Goal: Complete application form: Complete application form

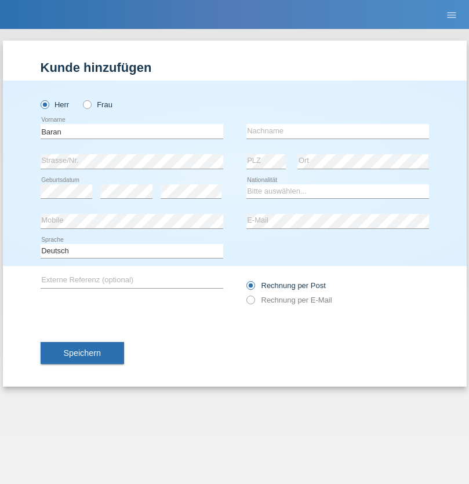
type input "Baran"
click at [338, 131] on input "text" at bounding box center [337, 131] width 183 height 14
type input "Ayaz"
select select "TR"
select select "C"
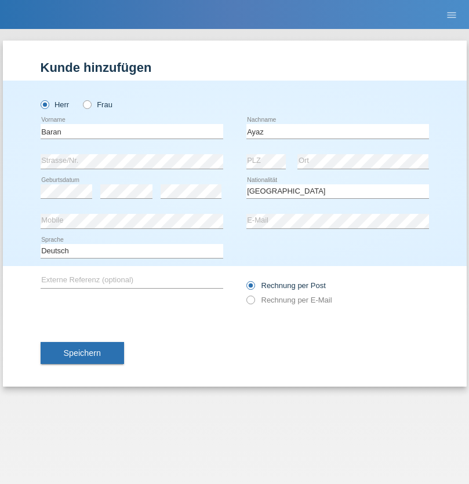
select select "29"
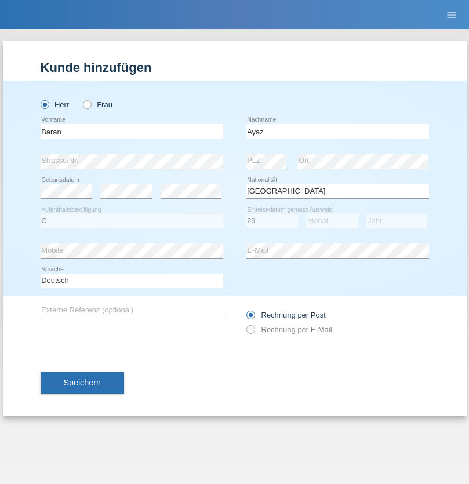
select select "12"
select select "2021"
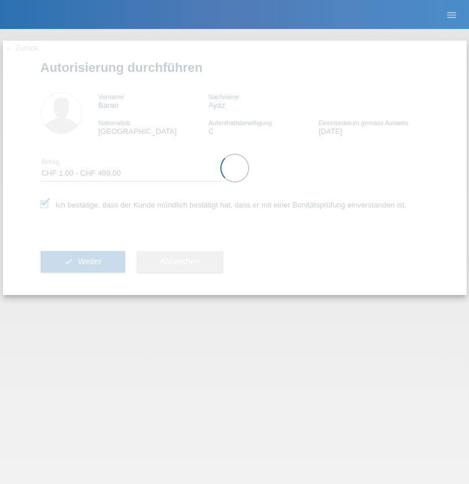
select select "1"
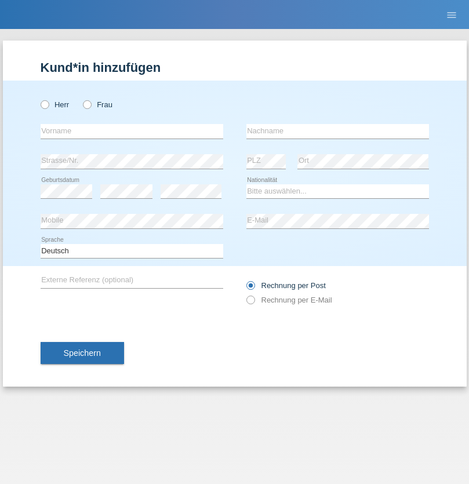
radio input "true"
click at [132, 131] on input "text" at bounding box center [132, 131] width 183 height 14
type input "Nadja"
click at [338, 131] on input "text" at bounding box center [337, 131] width 183 height 14
type input "Graf"
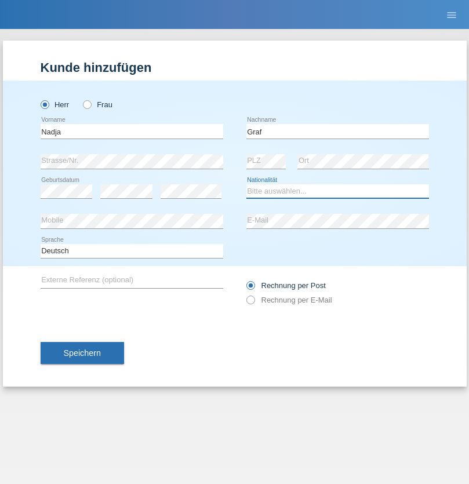
select select "CH"
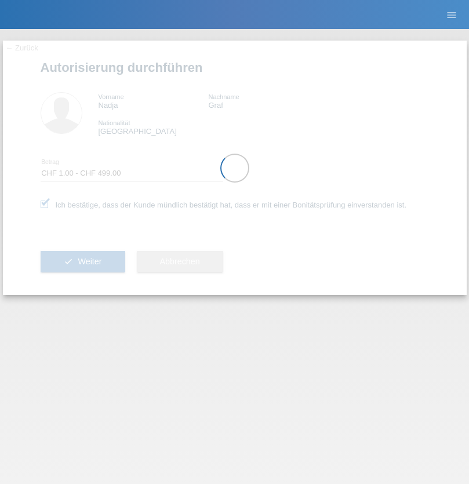
select select "1"
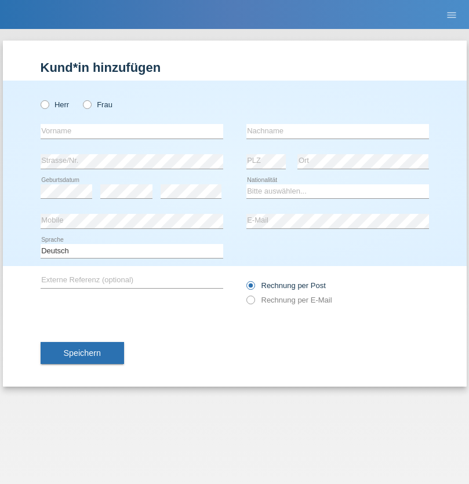
radio input "true"
click at [132, 131] on input "text" at bounding box center [132, 131] width 183 height 14
type input "Rexhe"
click at [338, 131] on input "text" at bounding box center [337, 131] width 183 height 14
type input "Ademi"
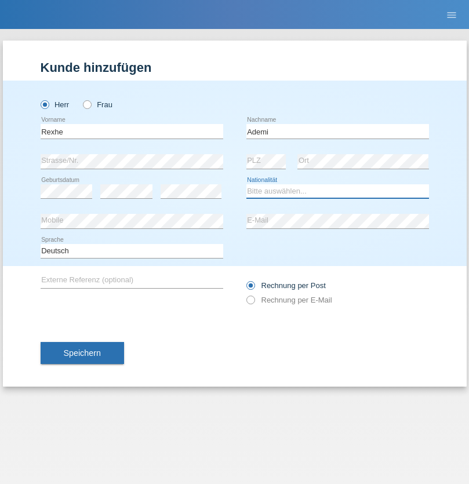
select select "XK"
select select "C"
select select "09"
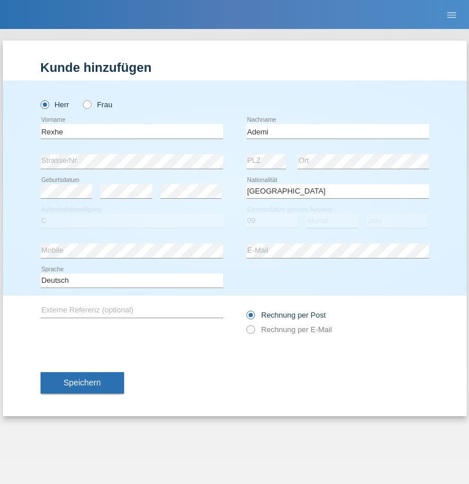
select select "01"
select select "1994"
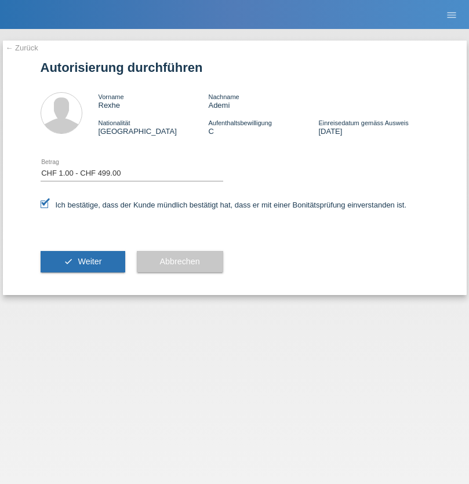
select select "1"
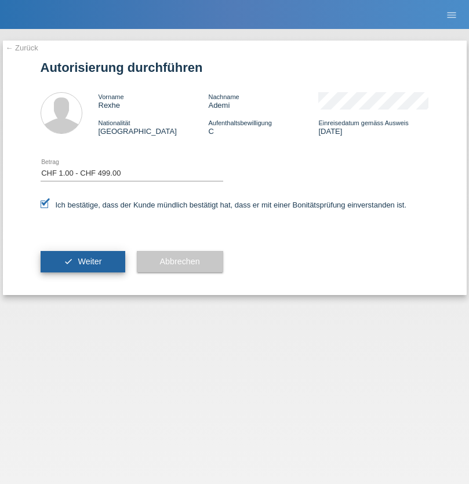
click at [82, 262] on span "Weiter" at bounding box center [90, 261] width 24 height 9
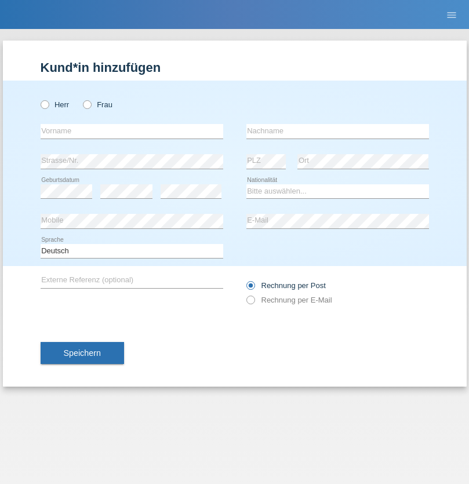
radio input "true"
click at [132, 131] on input "text" at bounding box center [132, 131] width 183 height 14
type input "Flavia"
click at [338, 131] on input "text" at bounding box center [337, 131] width 183 height 14
type input "Santos Dias Pereira"
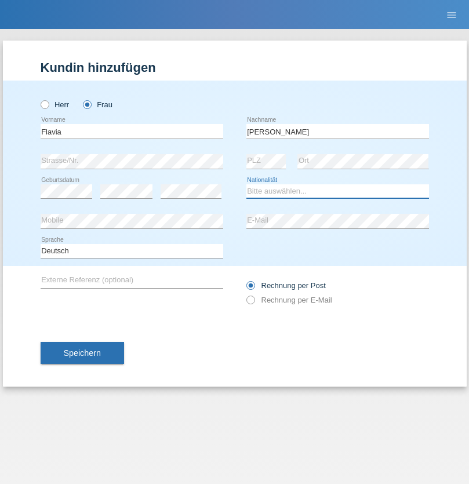
select select "PT"
select select "C"
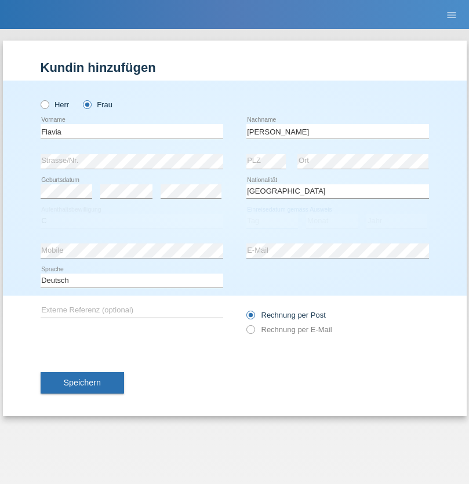
select select "09"
select select "2000"
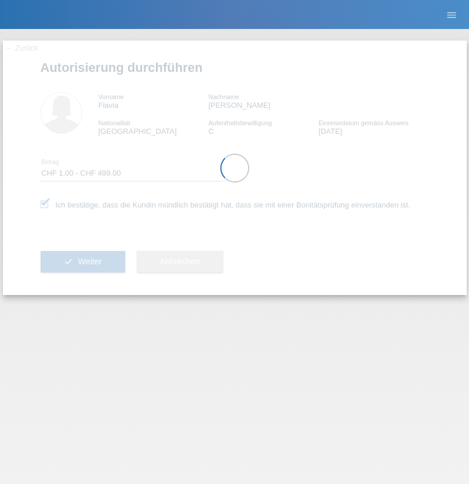
select select "1"
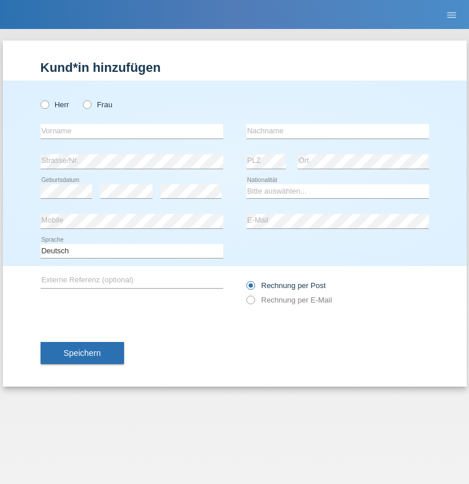
radio input "true"
click at [132, 131] on input "text" at bounding box center [132, 131] width 183 height 14
type input "Sinuon"
click at [338, 131] on input "text" at bounding box center [337, 131] width 183 height 14
type input "Hin"
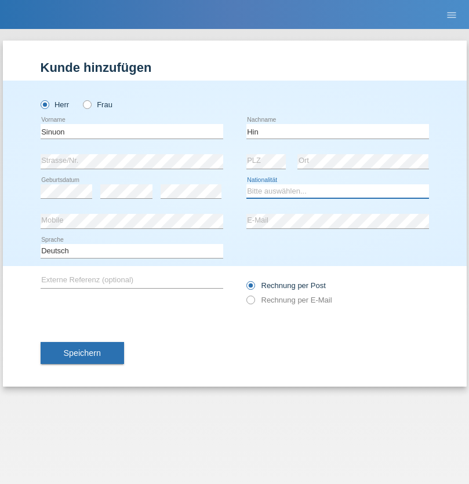
select select "KH"
select select "C"
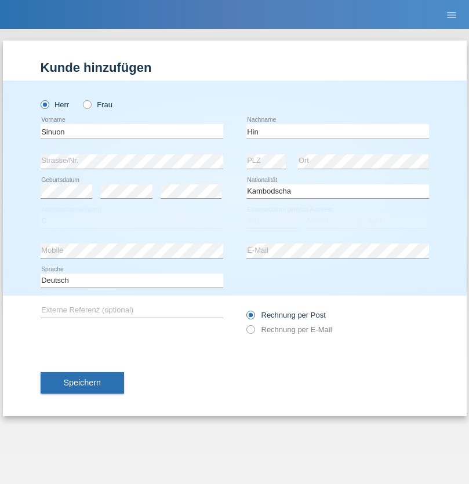
select select "01"
select select "05"
select select "1990"
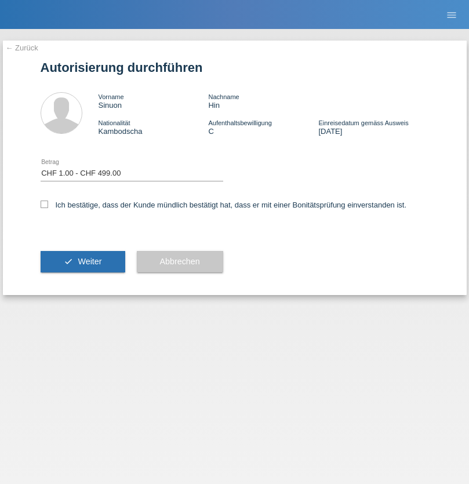
select select "1"
checkbox input "true"
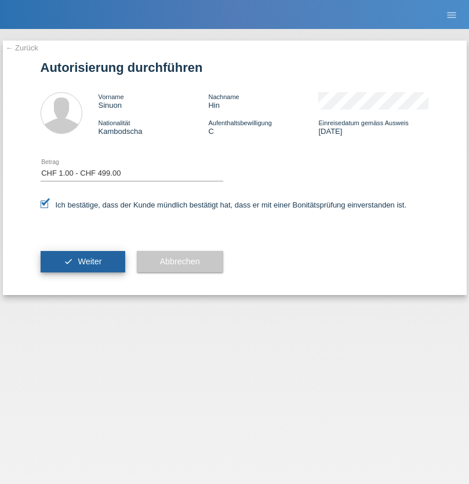
click at [82, 262] on span "Weiter" at bounding box center [90, 261] width 24 height 9
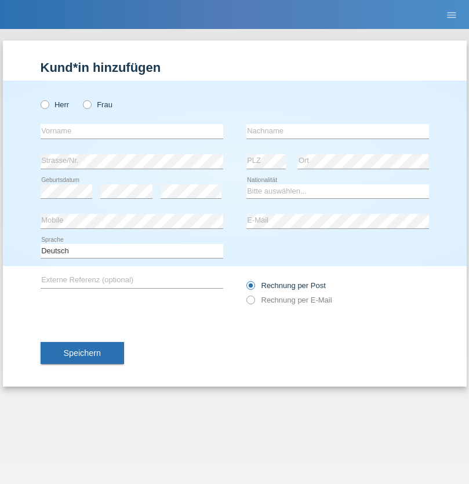
radio input "true"
click at [132, 131] on input "text" at bounding box center [132, 131] width 183 height 14
type input "Ammonida"
click at [338, 131] on input "text" at bounding box center [337, 131] width 183 height 14
type input "Idriz"
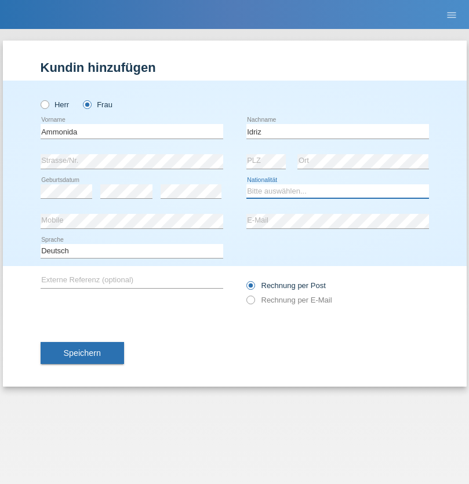
select select "KH"
select select "C"
select select "23"
select select "03"
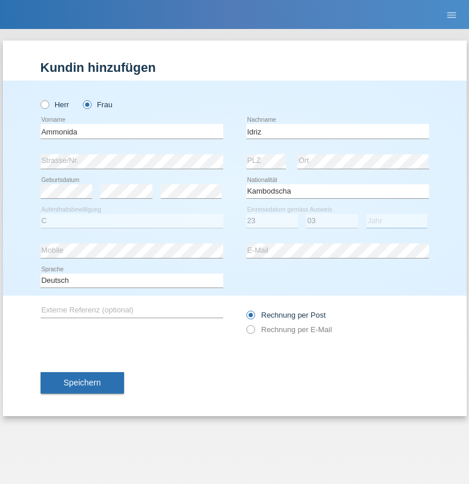
select select "1988"
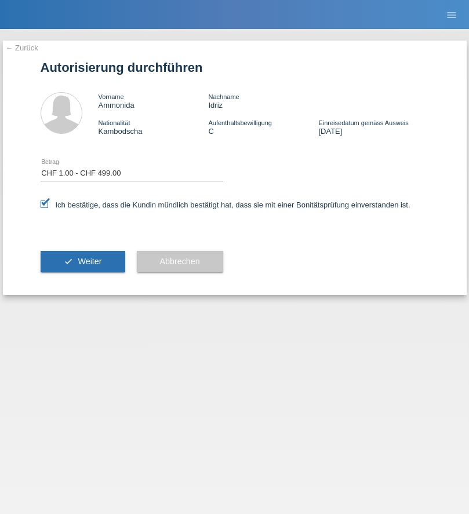
select select "1"
click at [82, 262] on span "Weiter" at bounding box center [90, 261] width 24 height 9
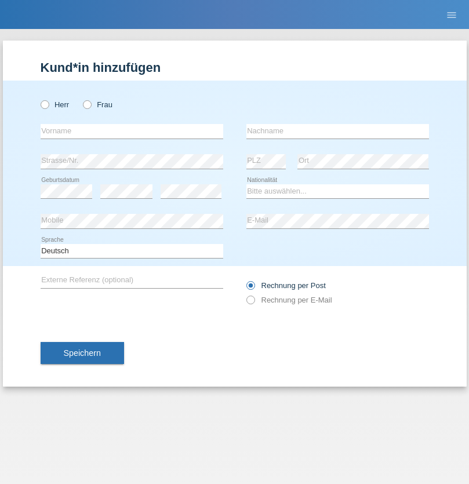
radio input "true"
click at [132, 131] on input "text" at bounding box center [132, 131] width 183 height 14
type input "Nelson da Silva"
click at [338, 131] on input "text" at bounding box center [337, 131] width 183 height 14
type input "Ambrosio"
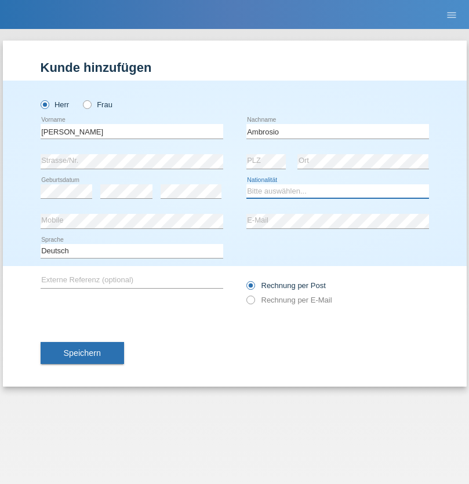
select select "PT"
select select "C"
select select "01"
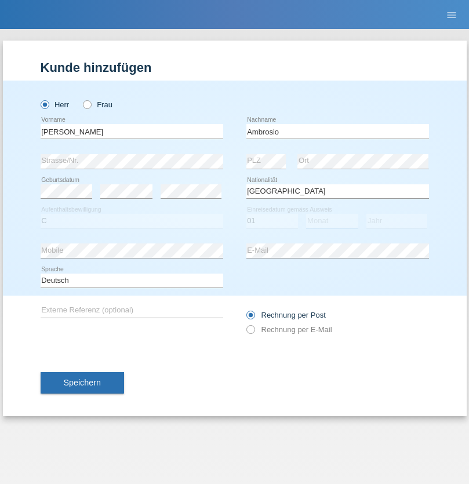
select select "04"
select select "1999"
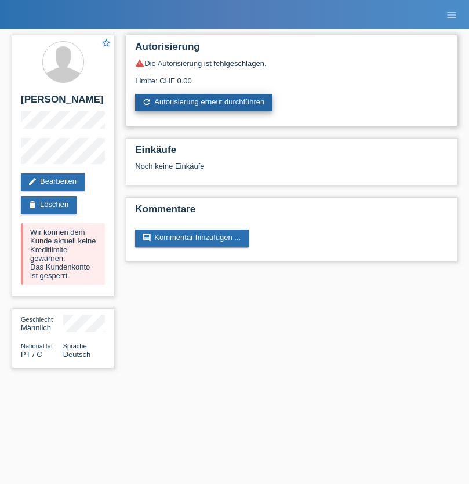
click at [205, 103] on link "refresh Autorisierung erneut durchführen" at bounding box center [203, 102] width 137 height 17
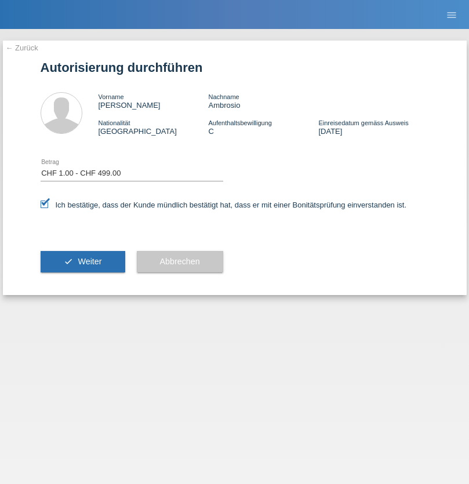
select select "1"
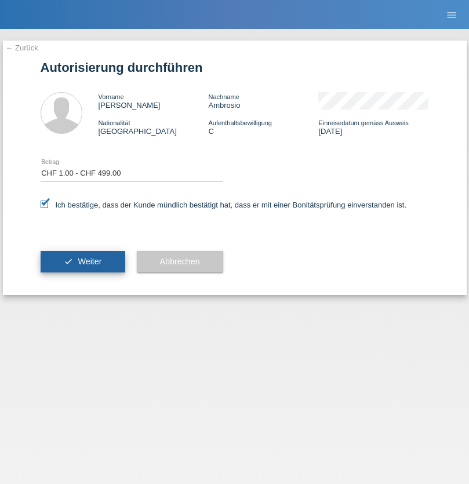
click at [82, 262] on span "Weiter" at bounding box center [90, 261] width 24 height 9
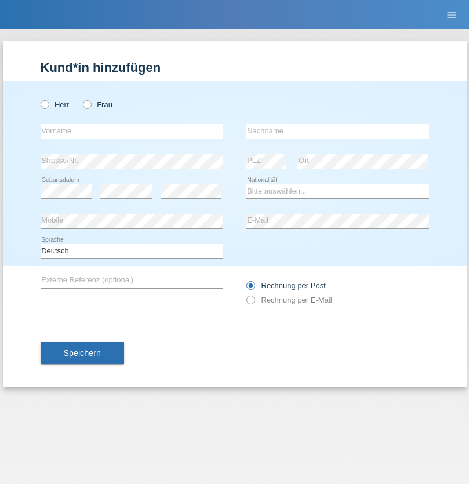
radio input "true"
click at [132, 131] on input "text" at bounding box center [132, 131] width 183 height 14
type input "Felicitas"
click at [338, 131] on input "text" at bounding box center [337, 131] width 183 height 14
type input "pfunder"
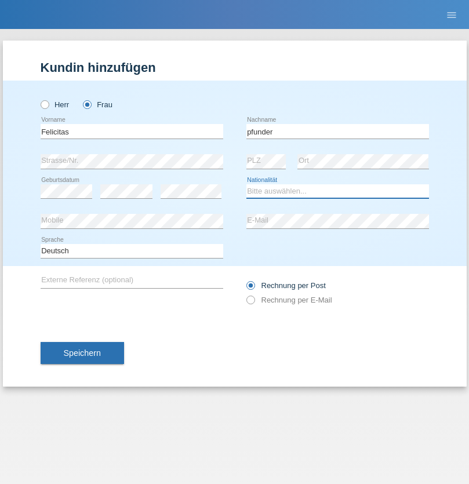
select select "CH"
